Goal: Check status: Check status

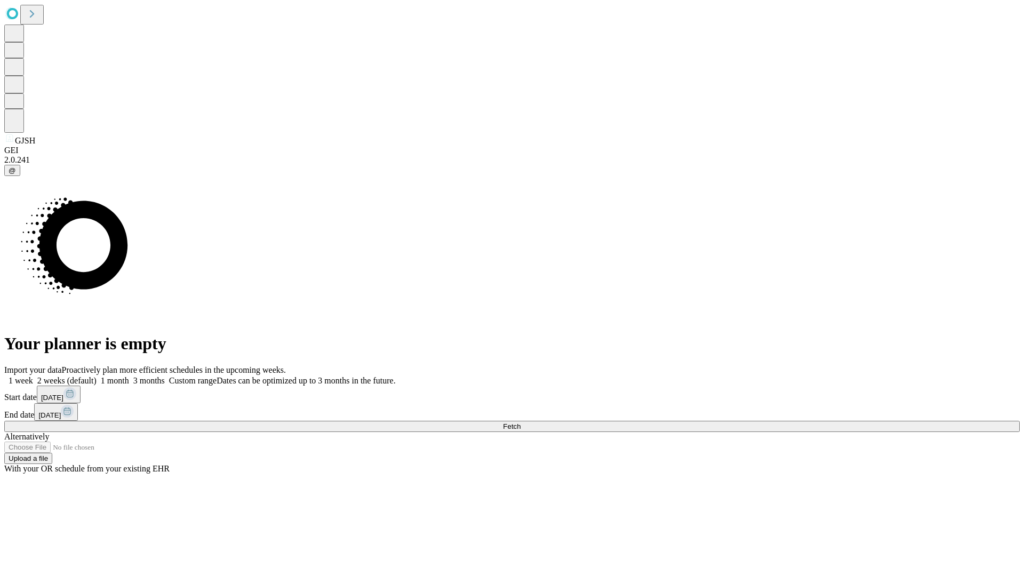
click at [520, 422] on span "Fetch" at bounding box center [512, 426] width 18 height 8
